Goal: Task Accomplishment & Management: Complete application form

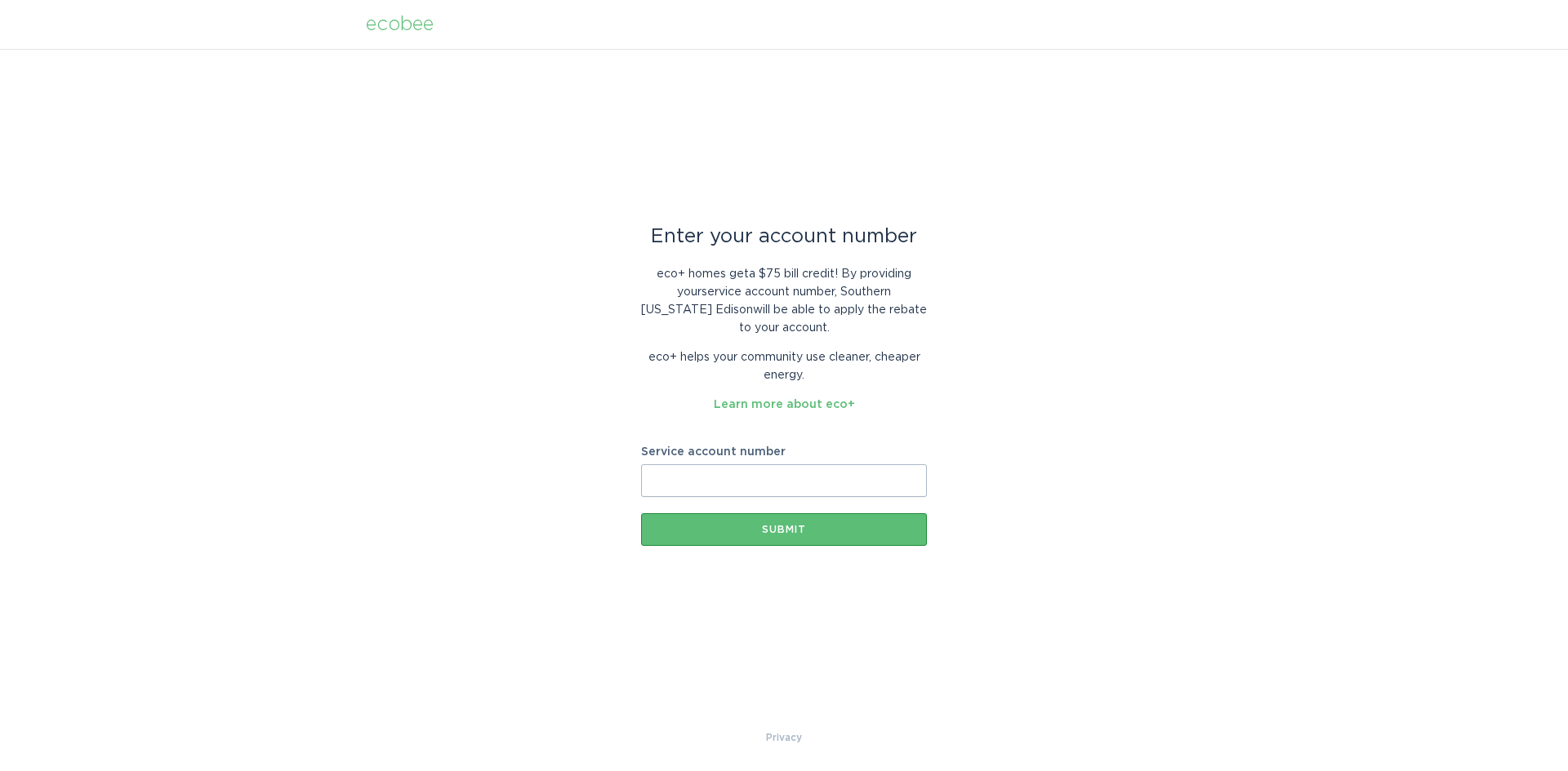
click at [745, 479] on input "Service account number" at bounding box center [784, 481] width 286 height 33
paste input "701001189887"
type input "701001189887"
click at [743, 515] on button "Submit" at bounding box center [784, 530] width 286 height 33
